Goal: Browse casually

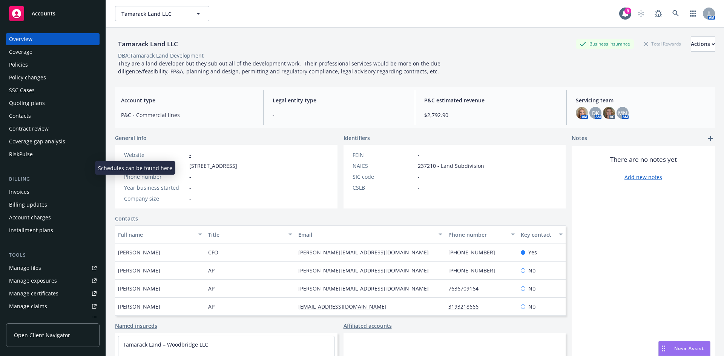
scroll to position [113, 0]
